Goal: Navigation & Orientation: Find specific page/section

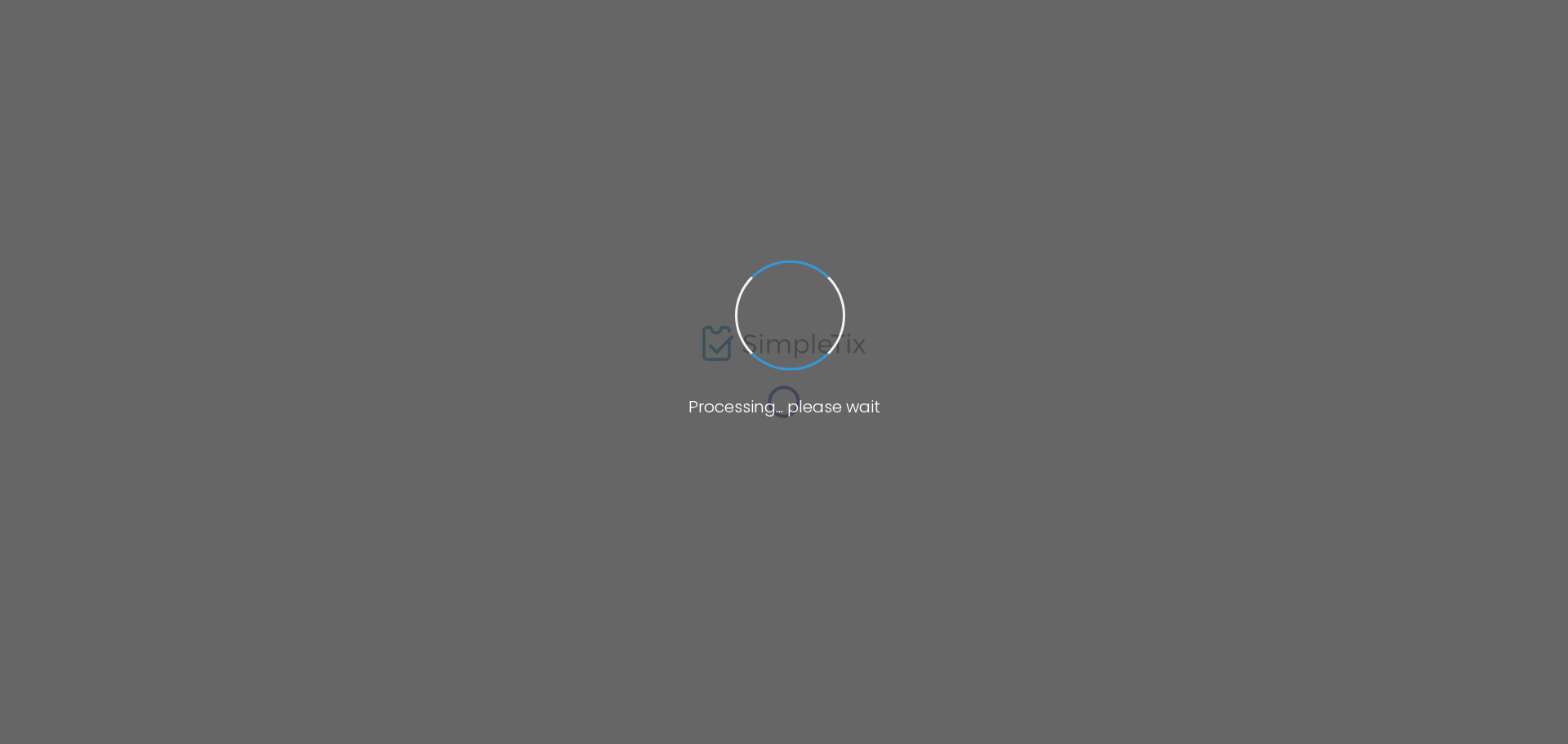
type input "ET9D4"
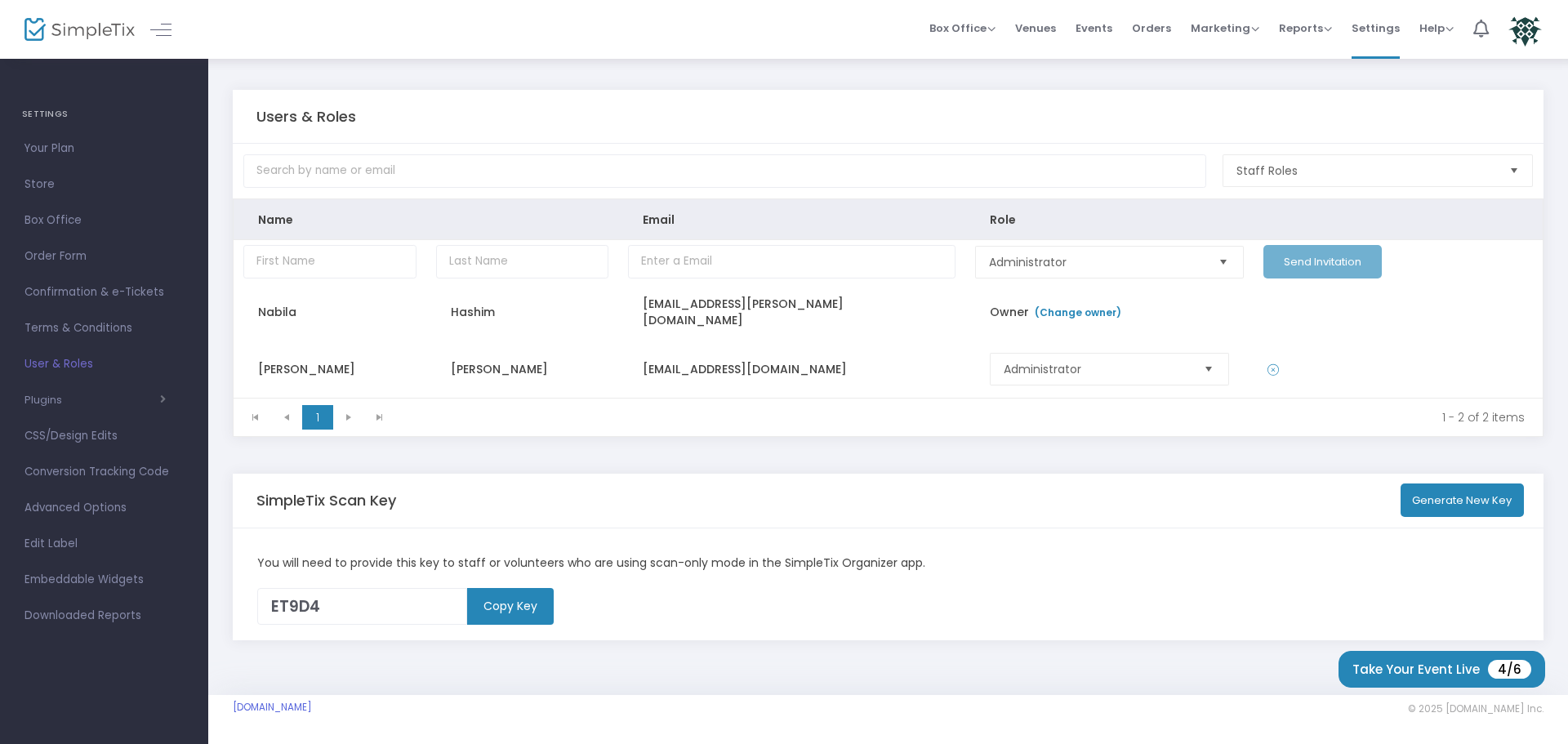
click at [1514, 30] on img at bounding box center [1525, 30] width 33 height 33
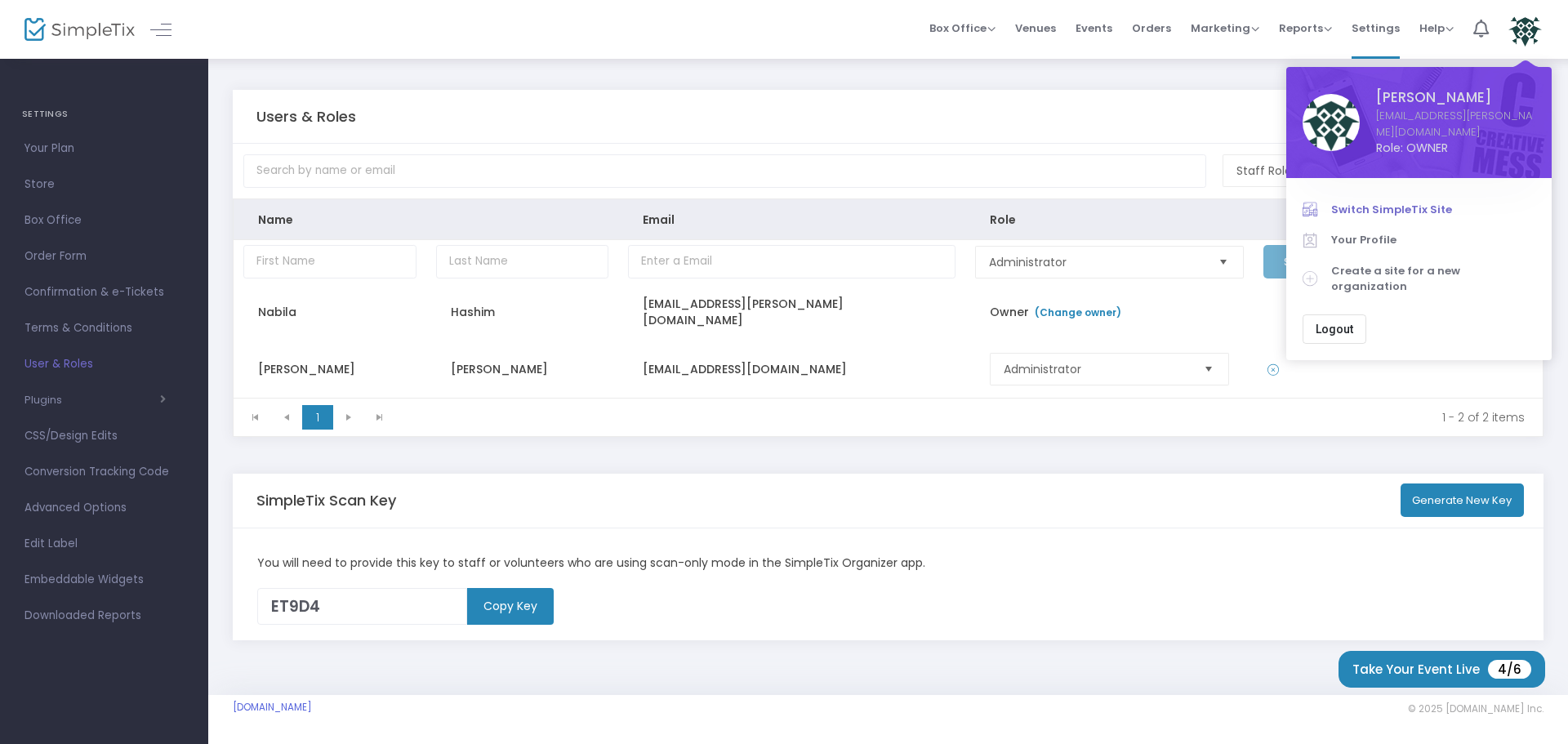
click at [1370, 202] on span "Switch SimpleTix Site" at bounding box center [1433, 209] width 204 height 17
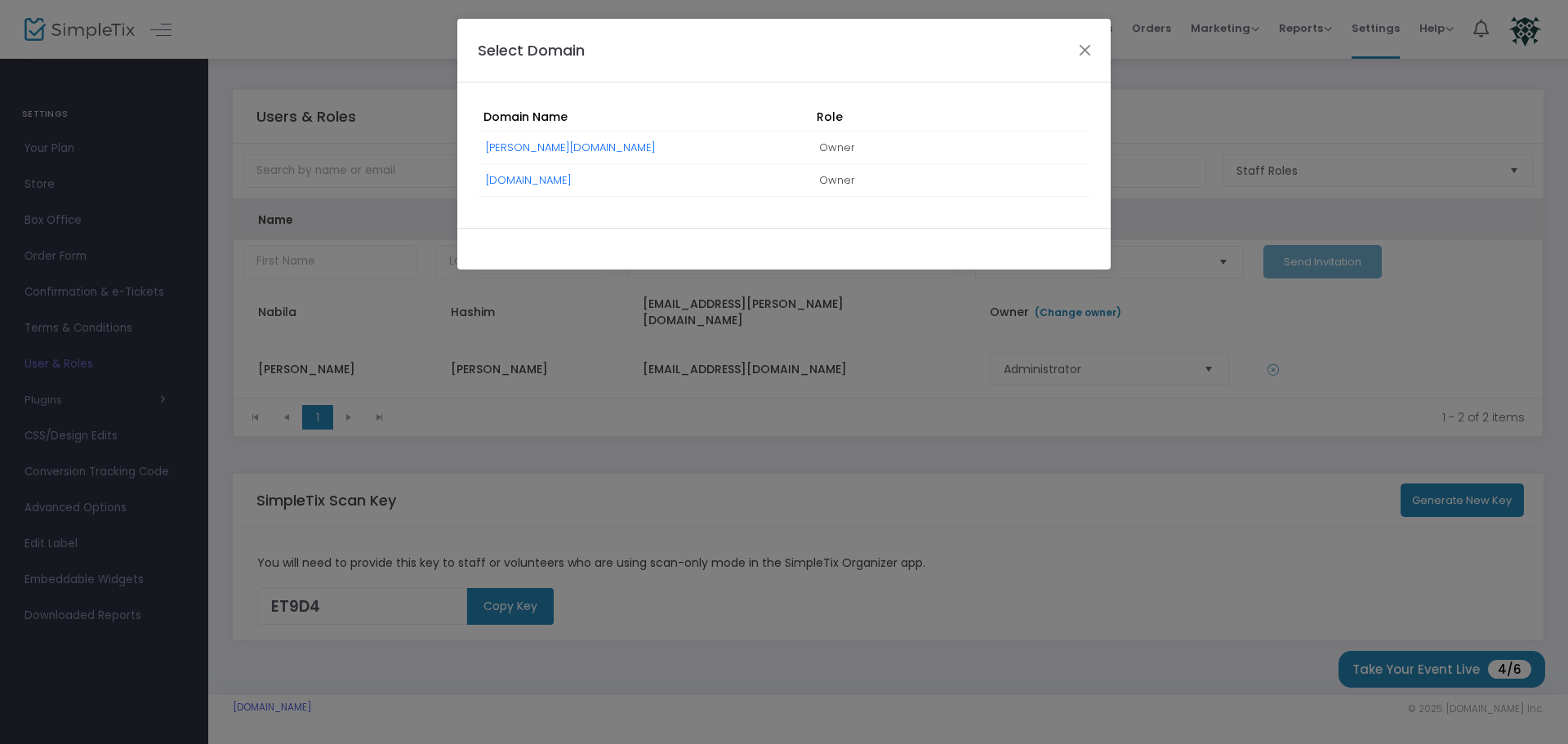
click at [568, 184] on link "[DOMAIN_NAME]" at bounding box center [529, 181] width 86 height 16
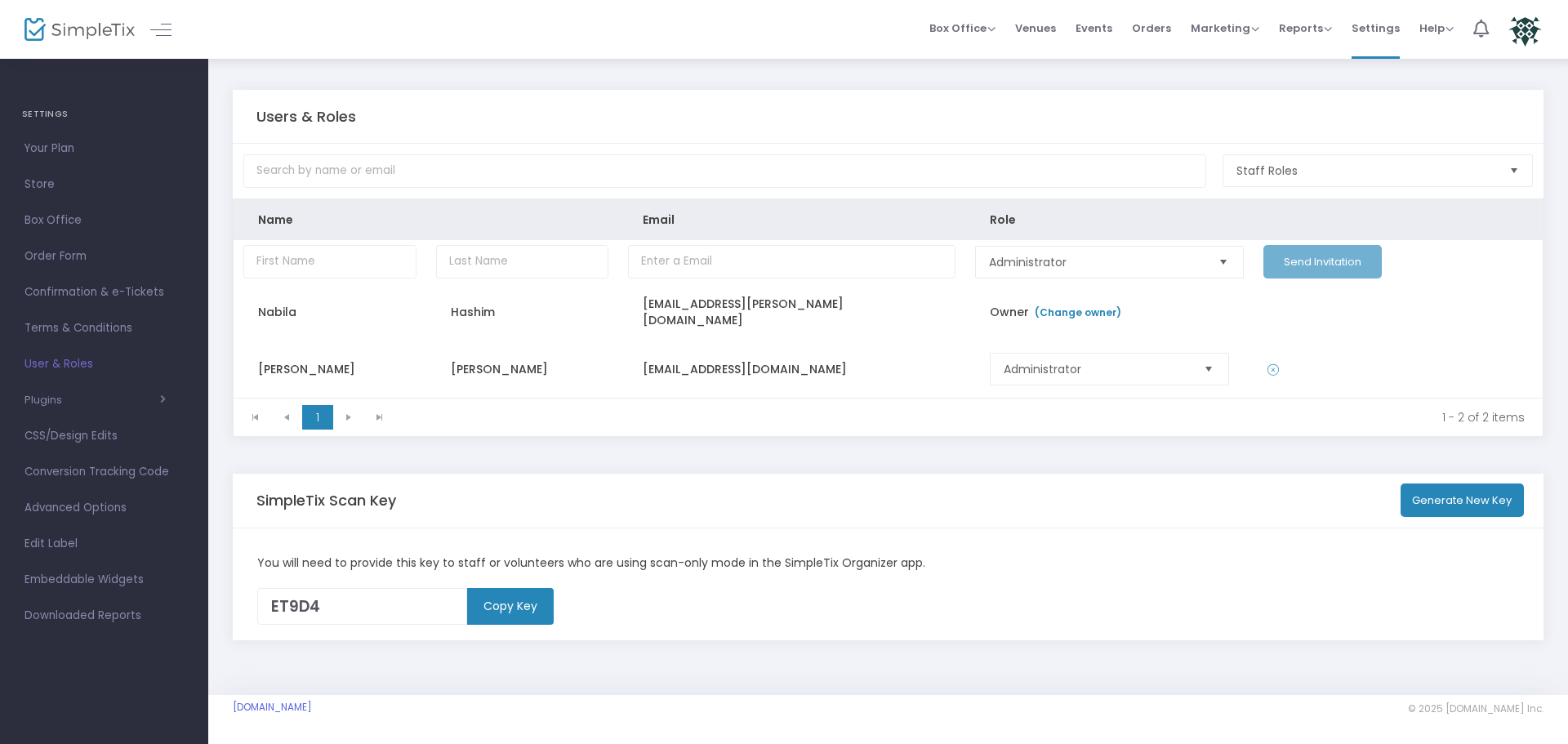
drag, startPoint x: 1099, startPoint y: 27, endPoint x: 1089, endPoint y: 32, distance: 11.2
click at [1099, 27] on span "Events" at bounding box center [1094, 28] width 37 height 42
